Goal: Transaction & Acquisition: Purchase product/service

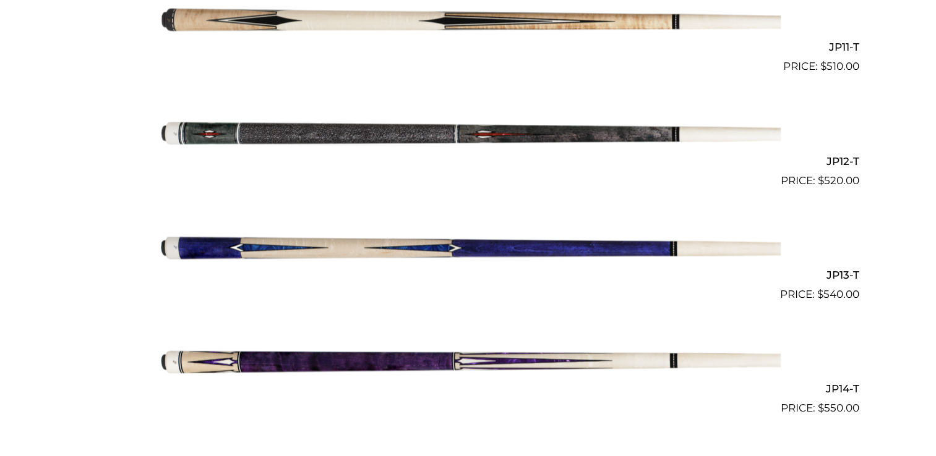
scroll to position [1574, 0]
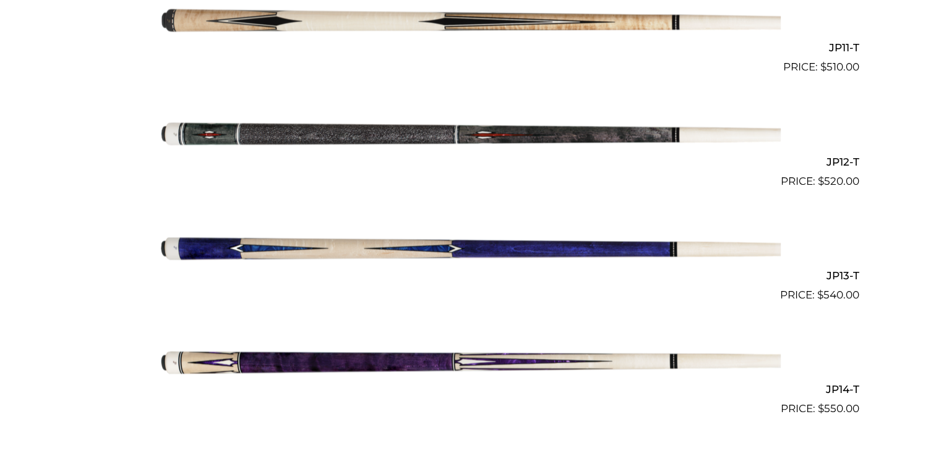
click at [587, 136] on img at bounding box center [468, 132] width 625 height 104
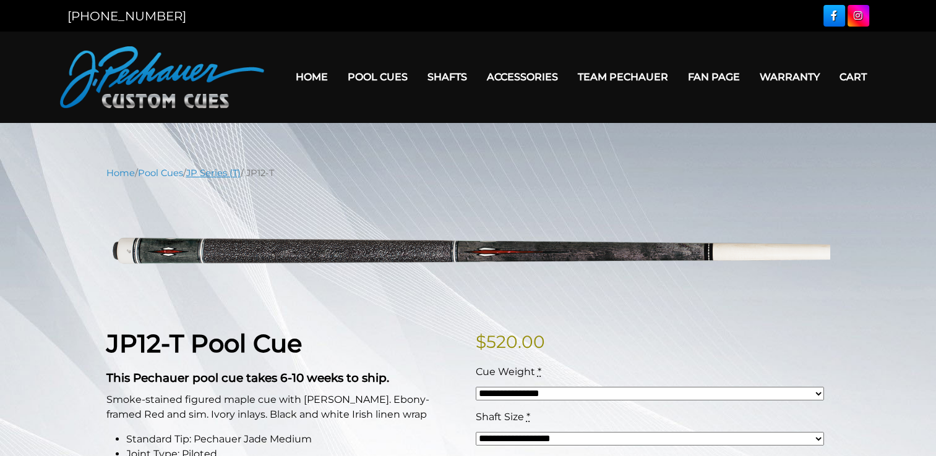
click at [224, 169] on link "JP Series (T)" at bounding box center [213, 173] width 54 height 11
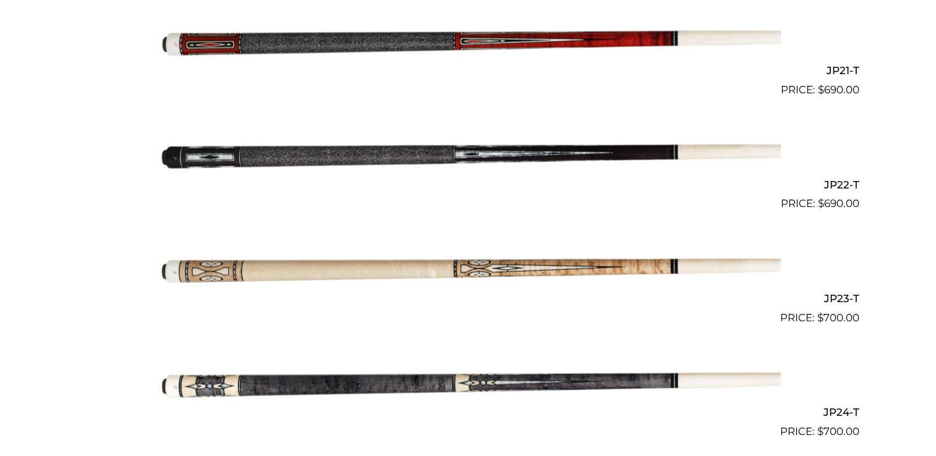
scroll to position [2691, 0]
click at [605, 380] on img at bounding box center [468, 383] width 625 height 104
